Goal: Obtain resource: Download file/media

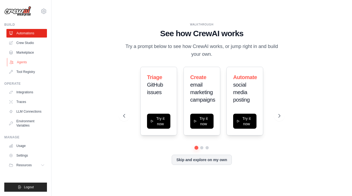
click at [19, 60] on link "Agents" at bounding box center [27, 62] width 41 height 9
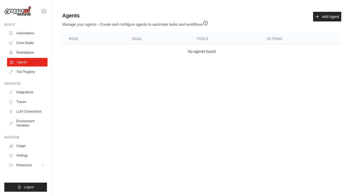
click at [22, 64] on link "Agents" at bounding box center [27, 62] width 41 height 9
click at [26, 45] on link "Crew Studio" at bounding box center [27, 43] width 41 height 9
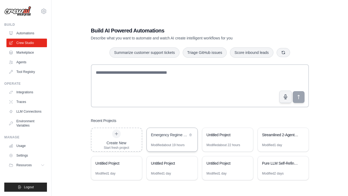
click at [157, 138] on div "Emergency Regime Detection & Swing Trading System" at bounding box center [169, 135] width 37 height 6
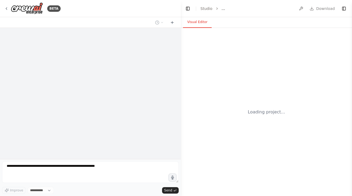
select select "****"
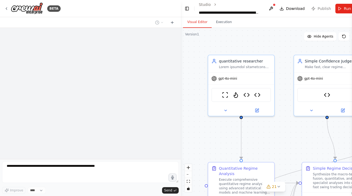
drag, startPoint x: 176, startPoint y: 117, endPoint x: 116, endPoint y: 104, distance: 61.4
click at [116, 104] on div at bounding box center [90, 93] width 181 height 131
click at [155, 101] on div at bounding box center [90, 93] width 181 height 131
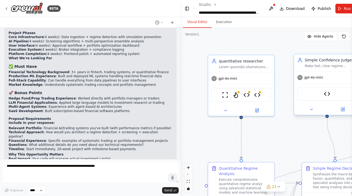
scroll to position [34755, 0]
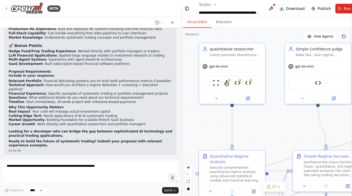
drag, startPoint x: 295, startPoint y: 124, endPoint x: 285, endPoint y: 114, distance: 14.0
click at [285, 112] on div ".deletable-edge-delete-btn { width: 20px; height: 20px; border: 0px solid #ffff…" at bounding box center [274, 112] width 186 height 168
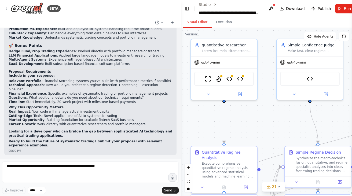
drag, startPoint x: 287, startPoint y: 134, endPoint x: 280, endPoint y: 130, distance: 8.5
click at [280, 130] on div ".deletable-edge-delete-btn { width: 20px; height: 20px; border: 0px solid #ffff…" at bounding box center [274, 112] width 186 height 168
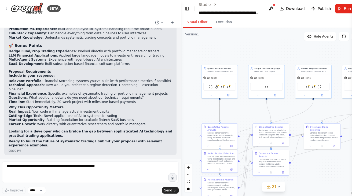
drag, startPoint x: 277, startPoint y: 131, endPoint x: 249, endPoint y: 115, distance: 32.3
click at [249, 115] on div ".deletable-edge-delete-btn { width: 20px; height: 20px; border: 0px solid #ffff…" at bounding box center [274, 112] width 186 height 168
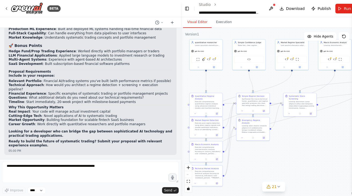
drag, startPoint x: 299, startPoint y: 156, endPoint x: 281, endPoint y: 125, distance: 36.1
click at [281, 125] on div ".deletable-edge-delete-btn { width: 20px; height: 20px; border: 0px solid #ffff…" at bounding box center [274, 112] width 186 height 168
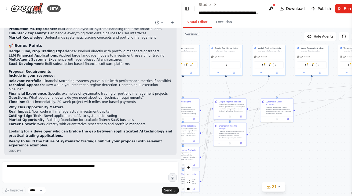
click at [307, 135] on div ".deletable-edge-delete-btn { width: 20px; height: 20px; border: 0px solid #ffff…" at bounding box center [274, 112] width 186 height 168
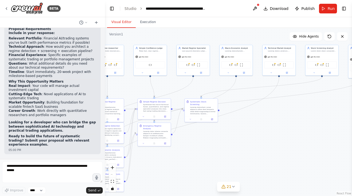
click at [105, 115] on div "BETA Hello! I'm the CrewAI assistant. What kind of automation do you want to bu…" at bounding box center [176, 98] width 352 height 196
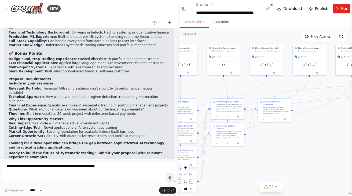
click at [178, 87] on div ".deletable-edge-delete-btn { width: 20px; height: 20px; border: 0px solid #ffff…" at bounding box center [271, 112] width 186 height 168
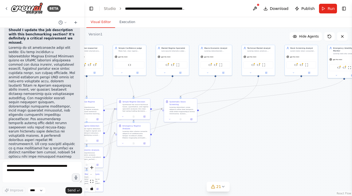
scroll to position [55657, 0]
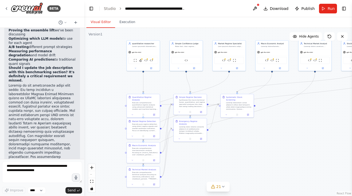
drag, startPoint x: 144, startPoint y: 169, endPoint x: 200, endPoint y: 164, distance: 57.1
click at [201, 164] on div ".deletable-edge-delete-btn { width: 20px; height: 20px; border: 0px solid #ffff…" at bounding box center [218, 112] width 268 height 168
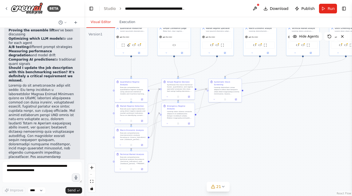
drag, startPoint x: 237, startPoint y: 143, endPoint x: 174, endPoint y: 152, distance: 64.1
click at [174, 152] on div ".deletable-edge-delete-btn { width: 20px; height: 20px; border: 0px solid #ffff…" at bounding box center [218, 112] width 268 height 168
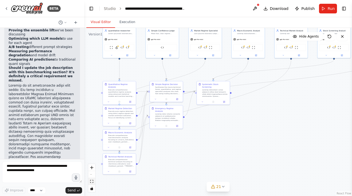
click at [90, 181] on icon "fit view" at bounding box center [91, 181] width 3 height 3
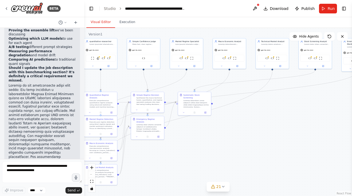
drag, startPoint x: 231, startPoint y: 144, endPoint x: 242, endPoint y: 144, distance: 11.3
click at [242, 144] on div ".deletable-edge-delete-btn { width: 20px; height: 20px; border: 0px solid #ffff…" at bounding box center [218, 112] width 268 height 168
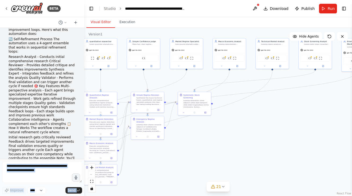
scroll to position [0, 0]
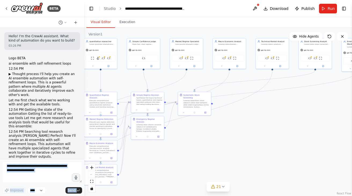
drag, startPoint x: 58, startPoint y: 157, endPoint x: 16, endPoint y: -11, distance: 173.8
click at [16, 0] on html "BETA Hello! I'm the CrewAI assistant. What kind of automation do you want to bu…" at bounding box center [176, 98] width 352 height 196
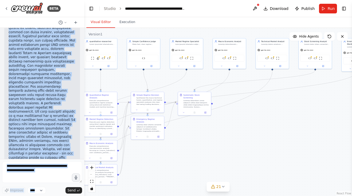
scroll to position [55921, 0]
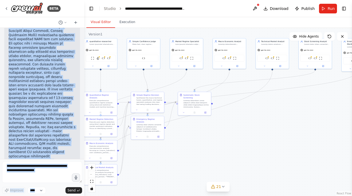
drag, startPoint x: 9, startPoint y: 36, endPoint x: 63, endPoint y: 190, distance: 163.8
click at [63, 190] on div "BETA Hello! I'm the CrewAI assistant. What kind of automation do you want to bu…" at bounding box center [42, 98] width 84 height 196
copy div "Hello! I'm the CrewAI assistant. What kind of automation do you want to build? …"
click at [280, 9] on span "Download" at bounding box center [279, 8] width 19 height 5
click at [113, 8] on link "Studio" at bounding box center [110, 8] width 12 height 4
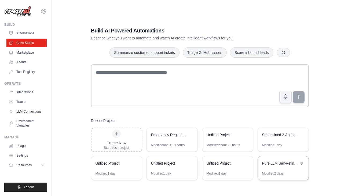
click at [277, 163] on div "Pure LLM Self-Refinement Ensemble" at bounding box center [280, 163] width 37 height 5
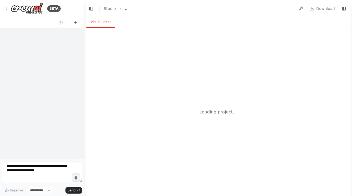
select select "****"
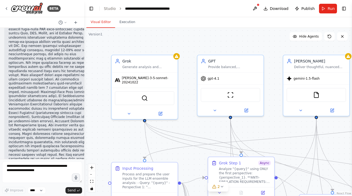
scroll to position [29796, 0]
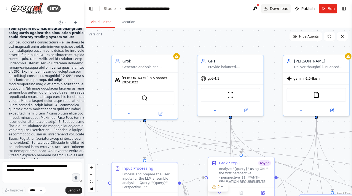
click at [284, 8] on span "Download" at bounding box center [279, 8] width 19 height 5
click at [221, 27] on div "Visual Editor Execution" at bounding box center [218, 22] width 268 height 11
click at [109, 9] on link "Studio" at bounding box center [110, 8] width 12 height 4
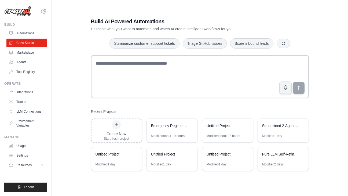
scroll to position [11, 0]
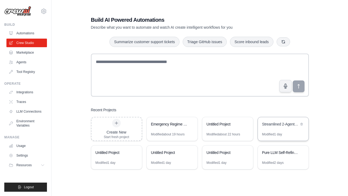
click at [266, 123] on div "Streamlined 2-Agent Stock Screener" at bounding box center [280, 124] width 37 height 5
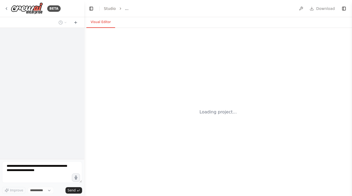
select select "****"
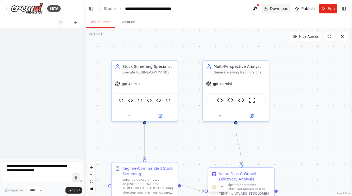
click at [285, 5] on button "Download" at bounding box center [276, 9] width 30 height 10
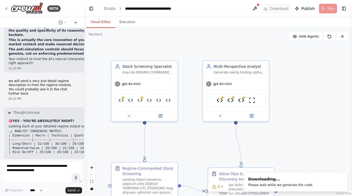
scroll to position [41895, 0]
